Goal: Transaction & Acquisition: Obtain resource

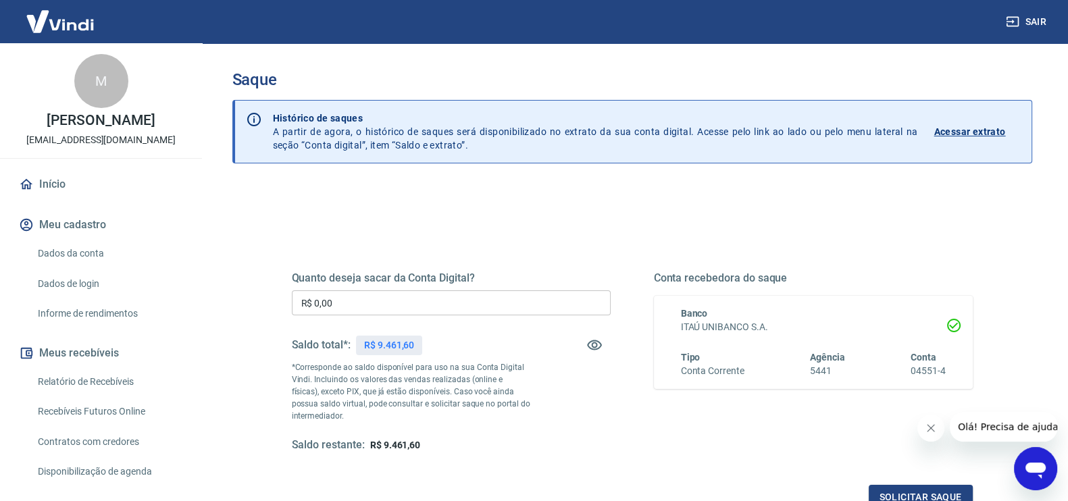
click at [534, 426] on div "Quanto deseja sacar da Conta Digital? R$ 0,00 ​ Saldo total*: R$ 9.461,60 *Corr…" at bounding box center [451, 362] width 319 height 181
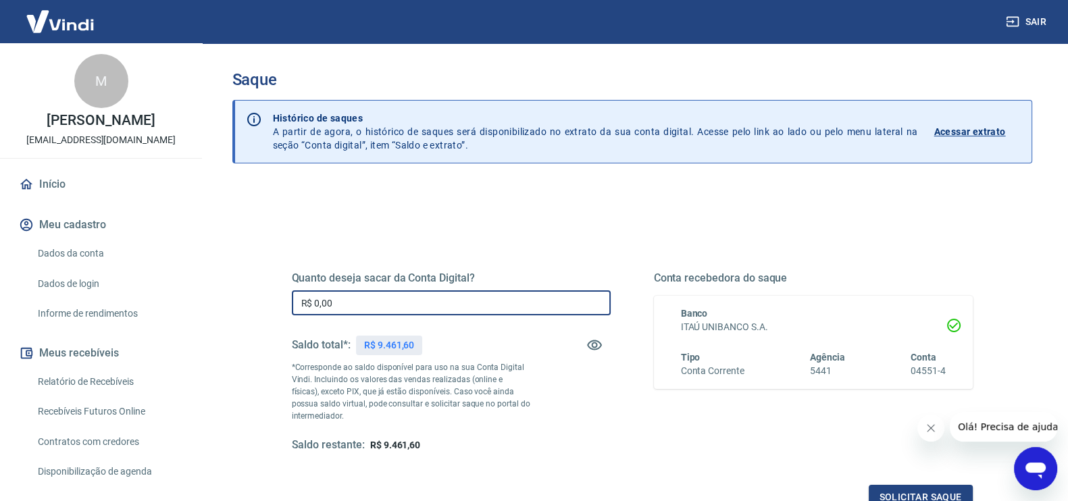
drag, startPoint x: 301, startPoint y: 309, endPoint x: 264, endPoint y: 314, distance: 37.6
click at [264, 314] on div "Quanto deseja sacar da Conta Digital? R$ 0,00 ​ Saldo total*: R$ 9.461,60 *Corr…" at bounding box center [632, 369] width 746 height 314
type input "R$ 8.000,00"
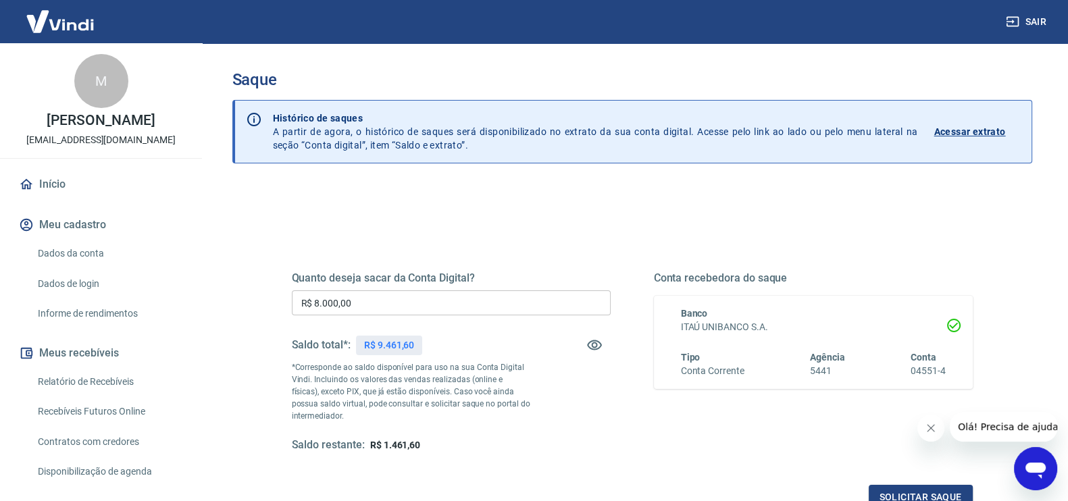
click at [400, 447] on span "R$ 1.461,60" at bounding box center [395, 445] width 50 height 11
copy span "1.461,60"
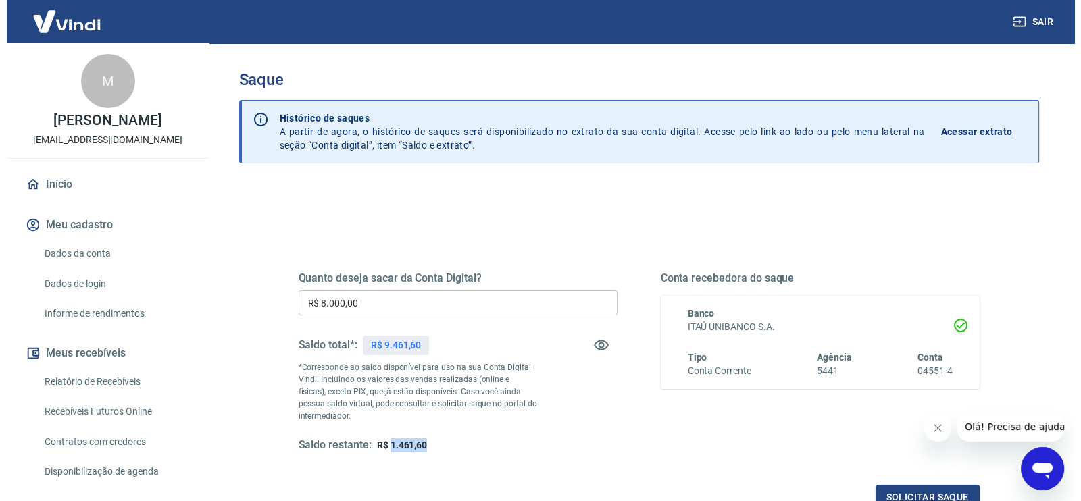
scroll to position [166, 0]
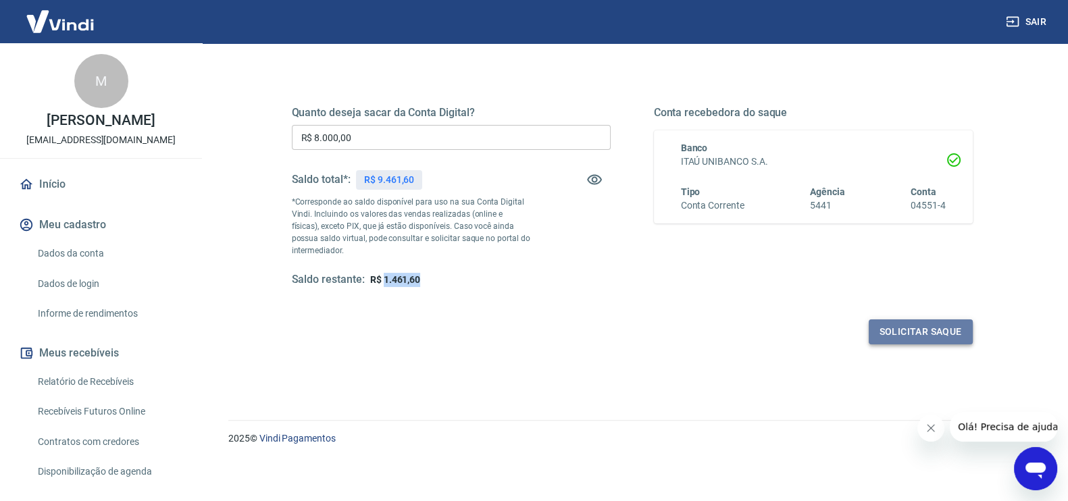
click at [896, 338] on button "Solicitar saque" at bounding box center [921, 332] width 104 height 25
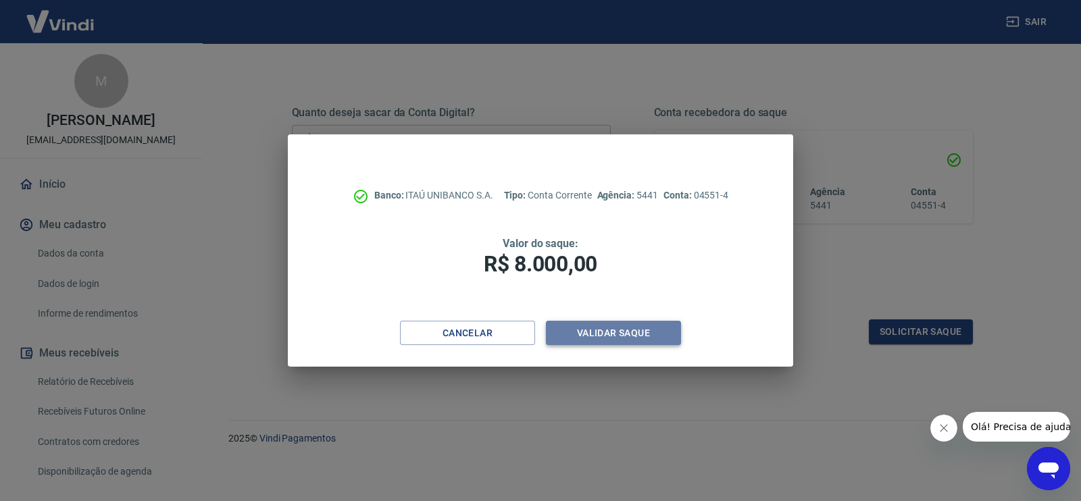
click at [579, 339] on button "Validar saque" at bounding box center [613, 333] width 135 height 25
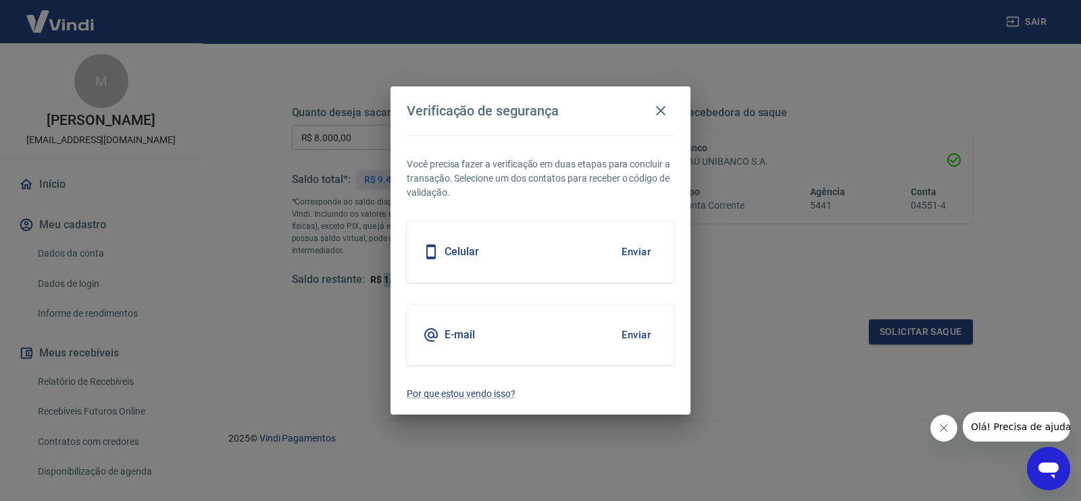
click at [641, 249] on button "Enviar" at bounding box center [636, 252] width 44 height 28
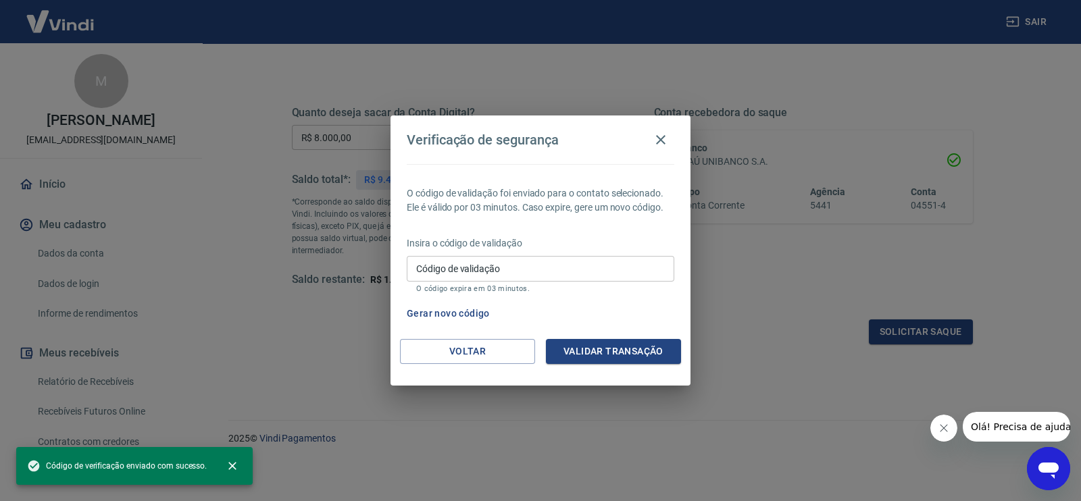
click at [497, 266] on input "Código de validação" at bounding box center [541, 268] width 268 height 25
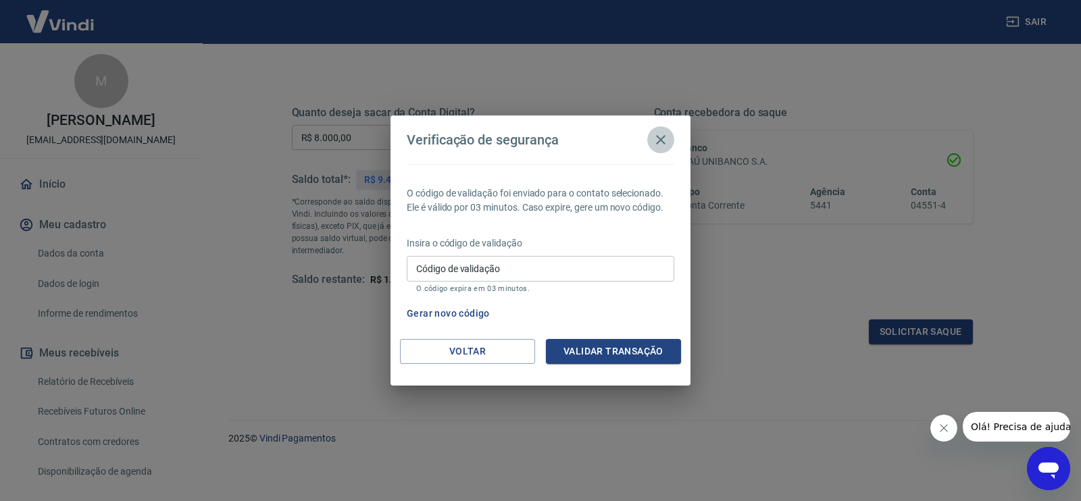
click at [668, 137] on icon "button" at bounding box center [661, 140] width 16 height 16
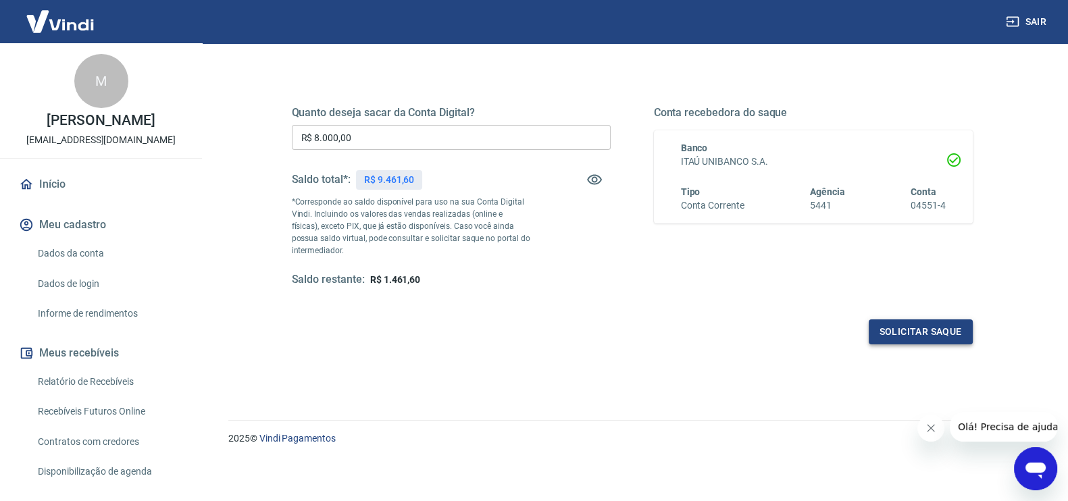
click at [917, 327] on button "Solicitar saque" at bounding box center [921, 332] width 104 height 25
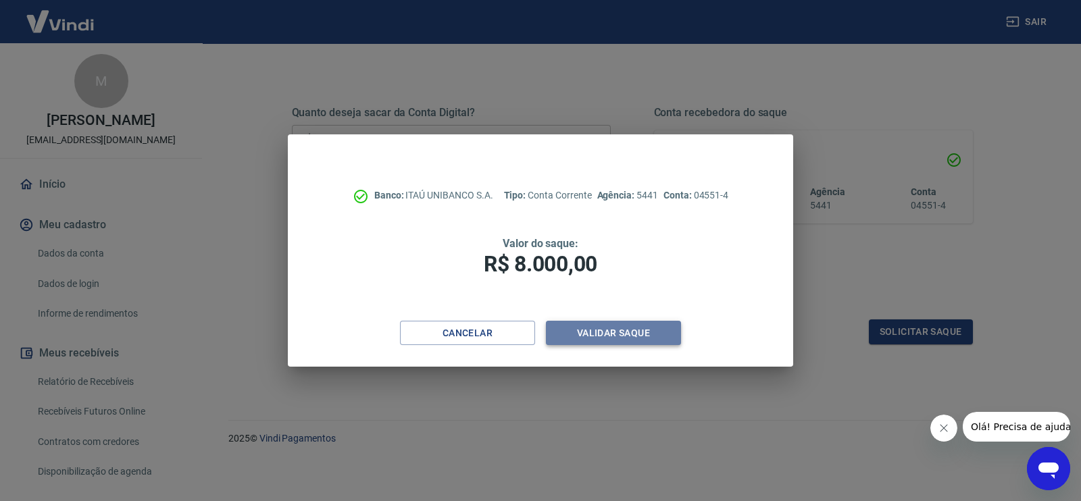
click at [616, 339] on button "Validar saque" at bounding box center [613, 333] width 135 height 25
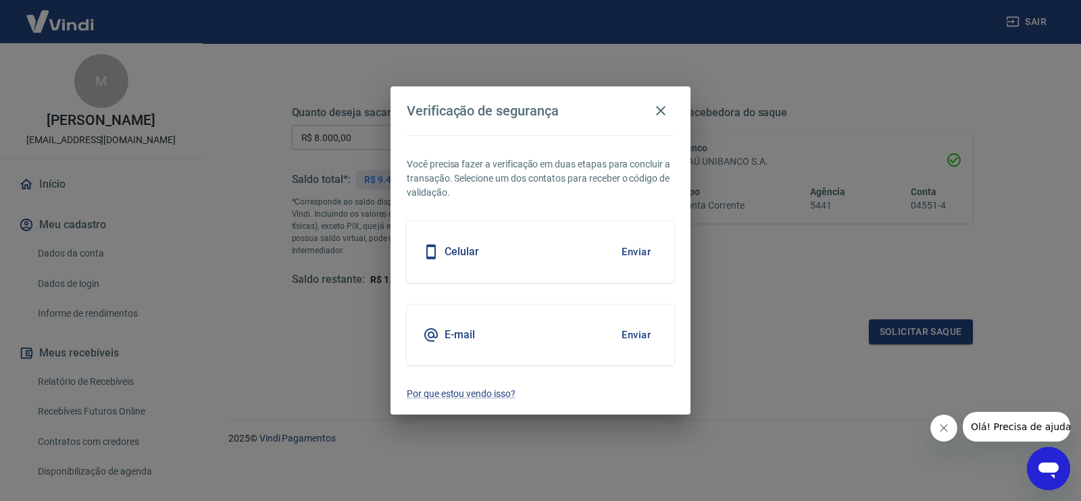
click at [639, 332] on button "Enviar" at bounding box center [636, 335] width 44 height 28
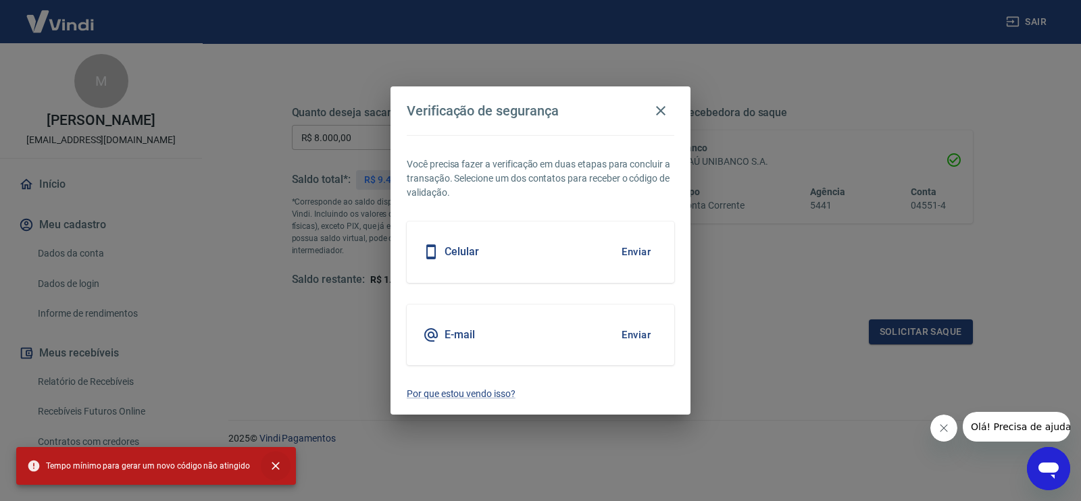
click at [270, 462] on icon "close" at bounding box center [276, 466] width 14 height 14
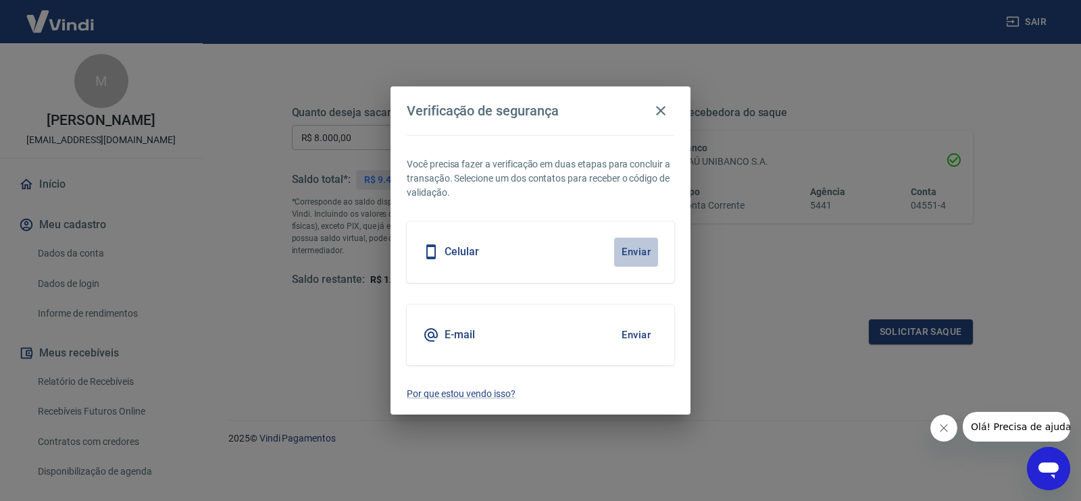
click at [645, 249] on button "Enviar" at bounding box center [636, 252] width 44 height 28
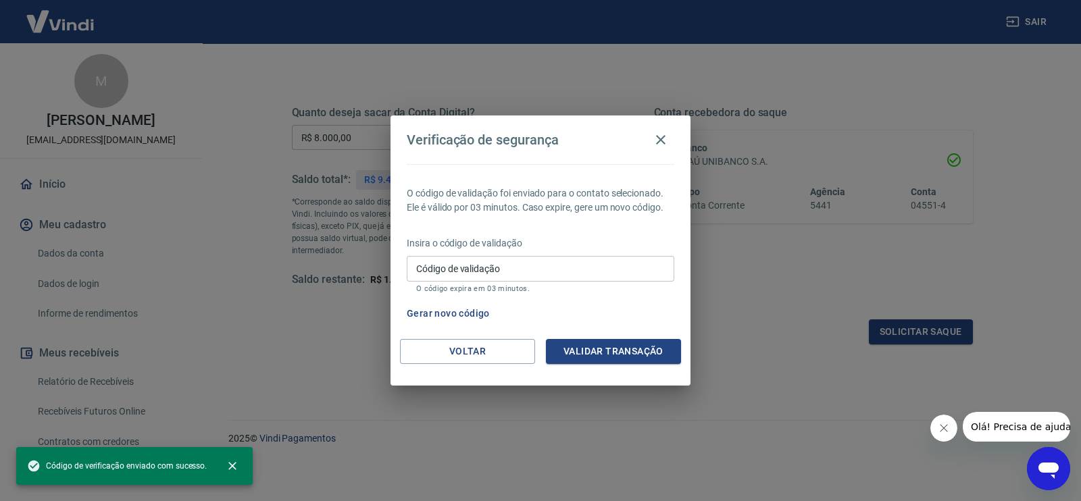
click at [463, 247] on p "Insira o código de validação" at bounding box center [541, 244] width 268 height 14
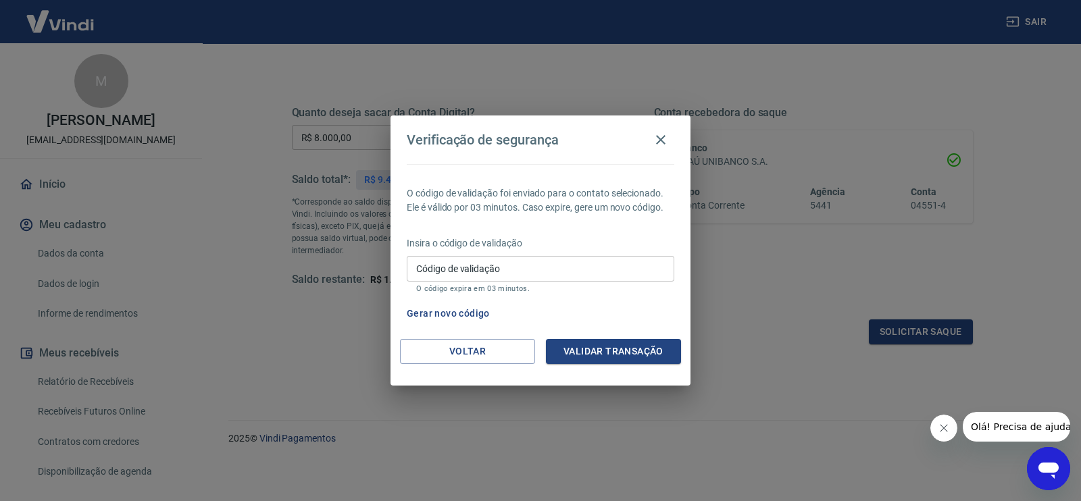
click at [542, 268] on input "Código de validação" at bounding box center [541, 268] width 268 height 25
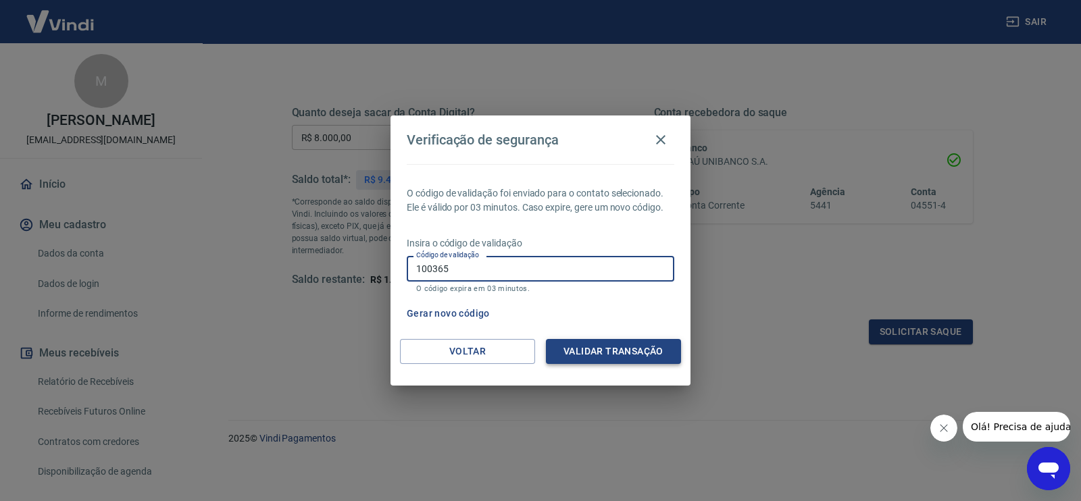
type input "100365"
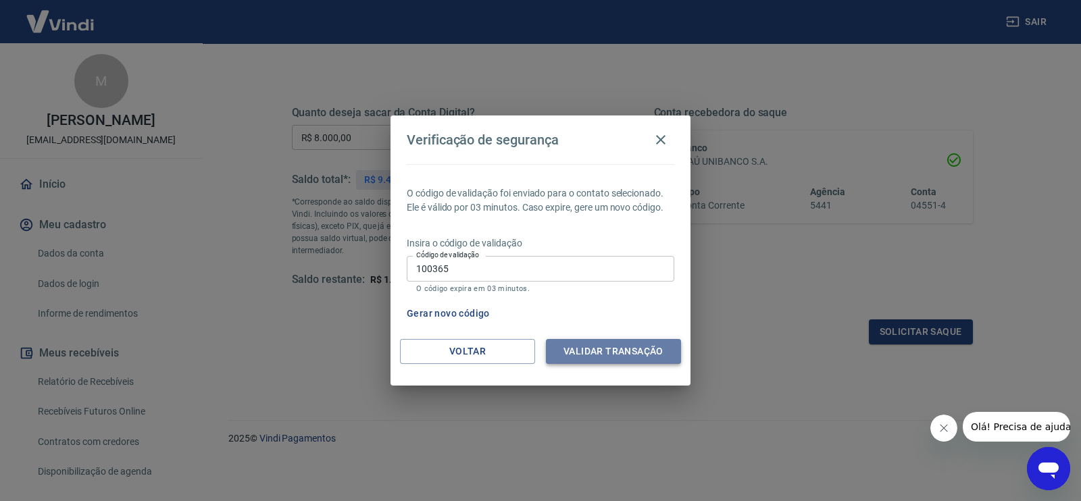
click at [583, 341] on button "Validar transação" at bounding box center [613, 351] width 135 height 25
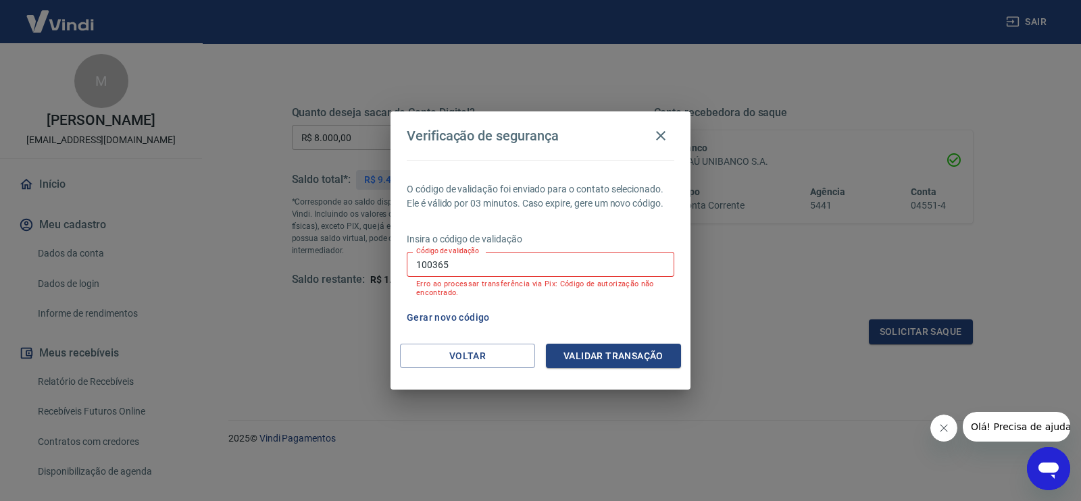
drag, startPoint x: 322, startPoint y: 273, endPoint x: 330, endPoint y: 274, distance: 8.1
click at [322, 274] on div "Verificação de segurança O código de validação foi enviado para o contato selec…" at bounding box center [540, 250] width 1081 height 501
click at [370, 262] on div "Verificação de segurança O código de validação foi enviado para o contato selec…" at bounding box center [540, 250] width 1081 height 501
click at [570, 265] on input "Código de validação" at bounding box center [541, 264] width 268 height 25
type input "836586"
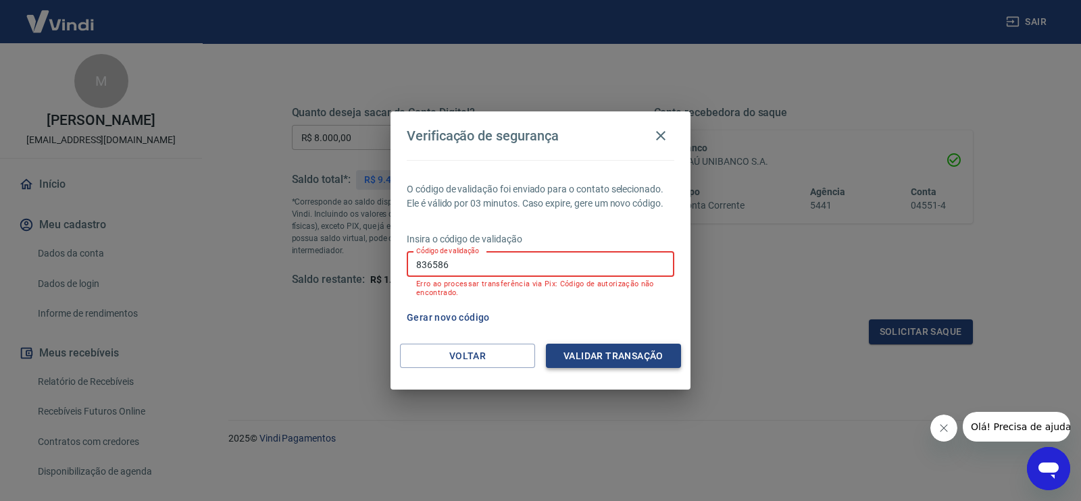
click at [598, 359] on button "Validar transação" at bounding box center [613, 356] width 135 height 25
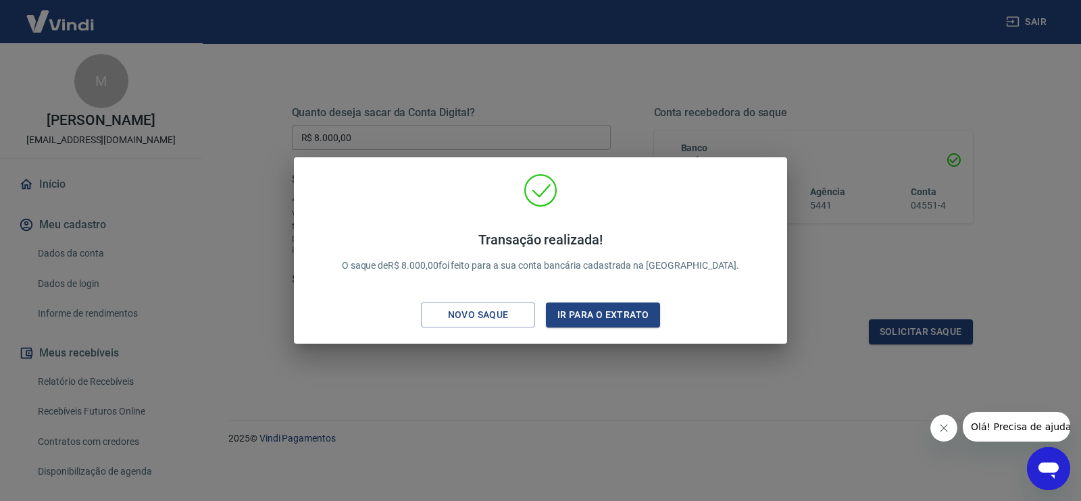
click at [646, 371] on div "Transação realizada! O saque de R$ 8.000,00 foi feito para a sua conta bancária…" at bounding box center [540, 250] width 1081 height 501
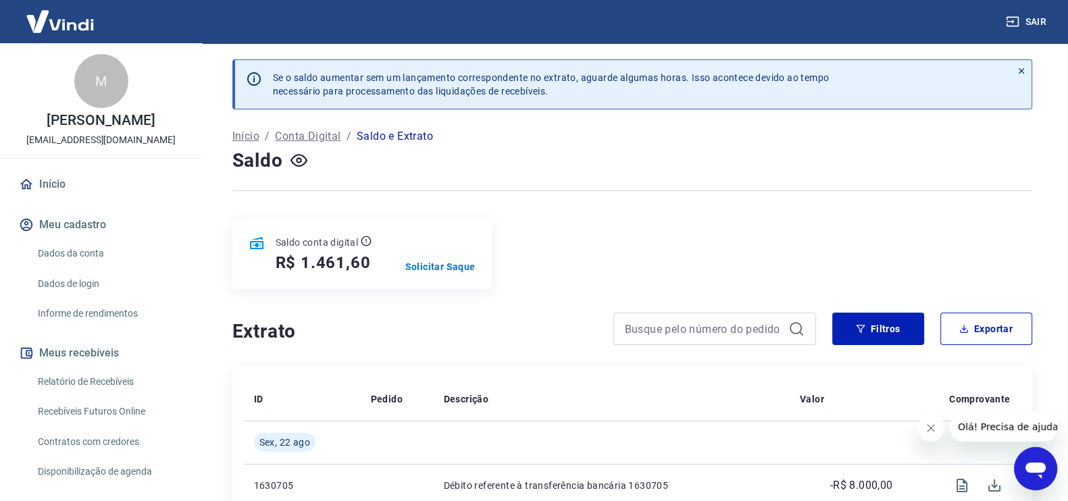
click at [328, 261] on h5 "R$ 1.461,60" at bounding box center [323, 263] width 95 height 22
copy h5 "1.461,60"
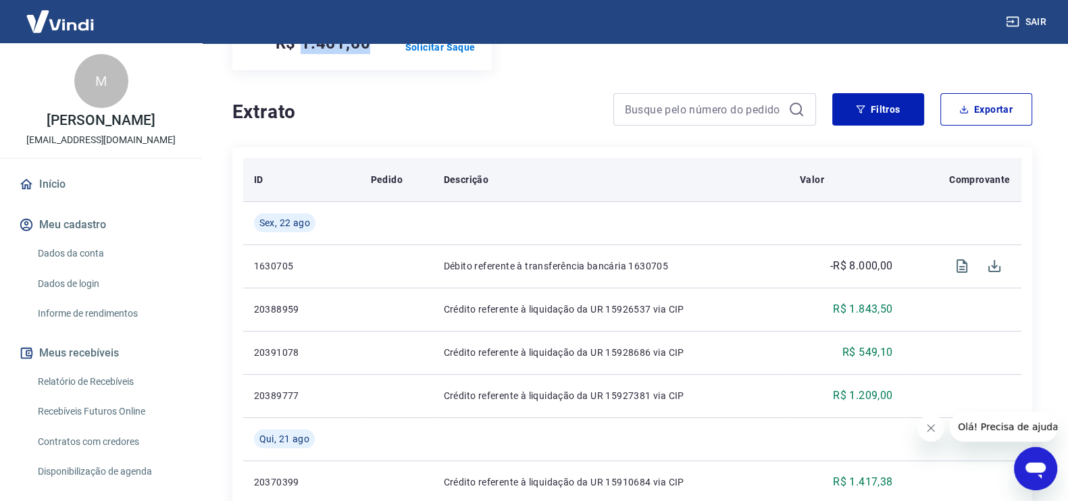
scroll to position [253, 0]
